Goal: Navigation & Orientation: Find specific page/section

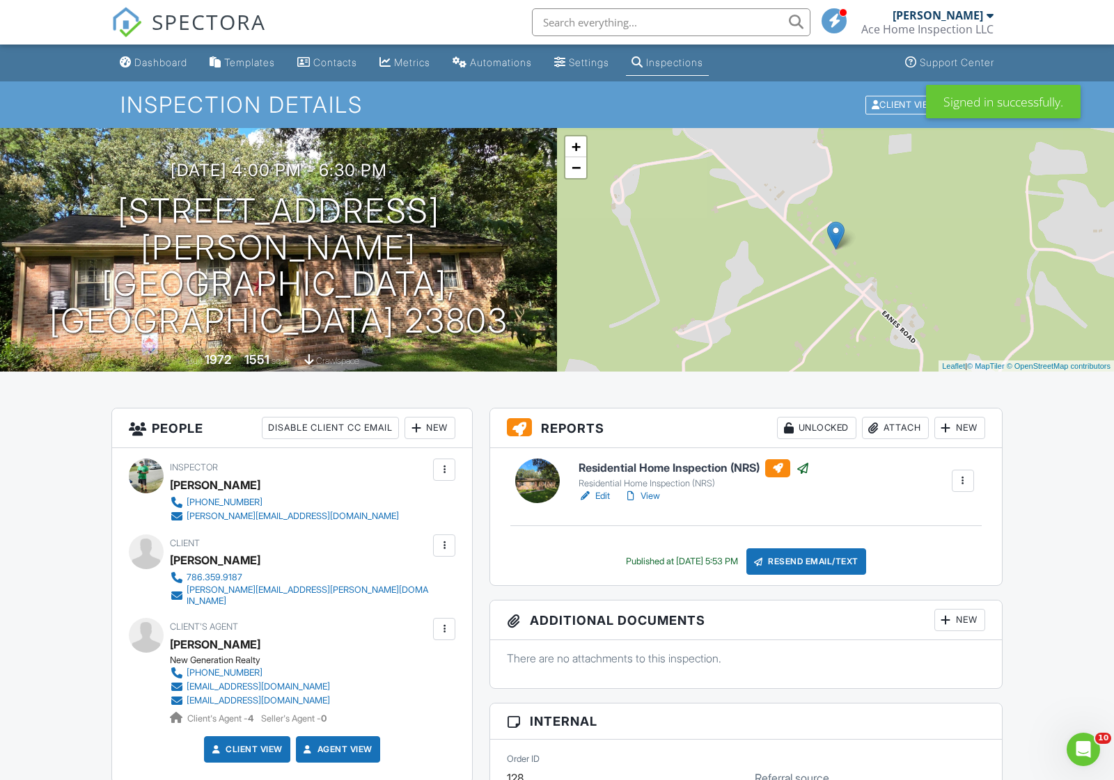
click at [175, 70] on link "Dashboard" at bounding box center [153, 63] width 79 height 26
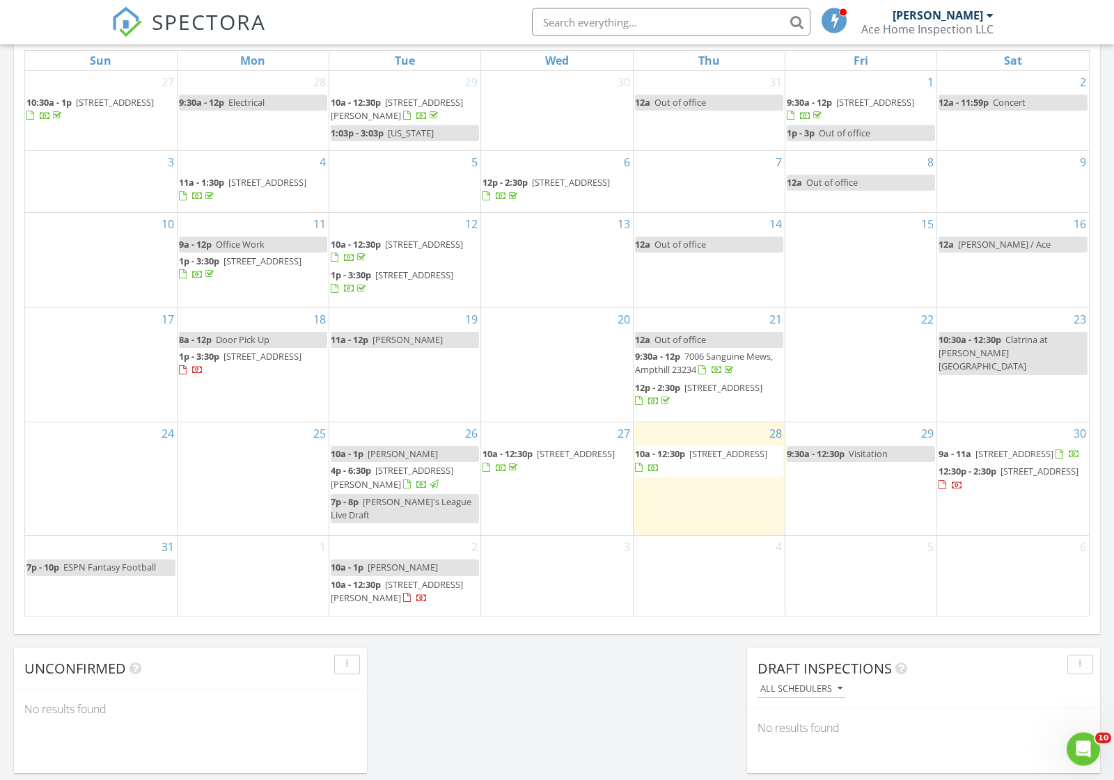
scroll to position [660, 0]
